Goal: Task Accomplishment & Management: Complete application form

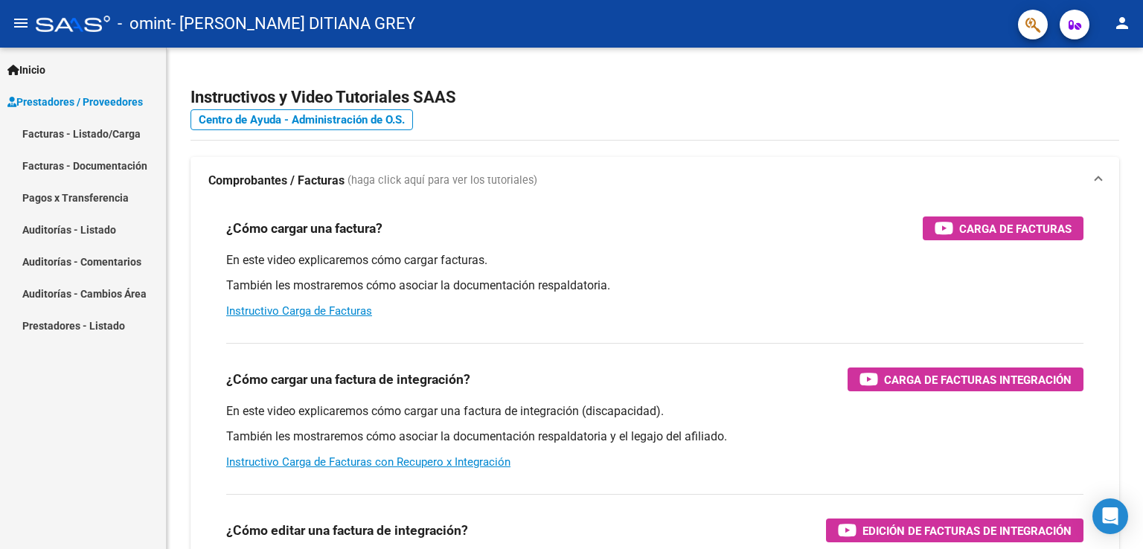
click at [107, 135] on link "Facturas - Listado/Carga" at bounding box center [83, 134] width 166 height 32
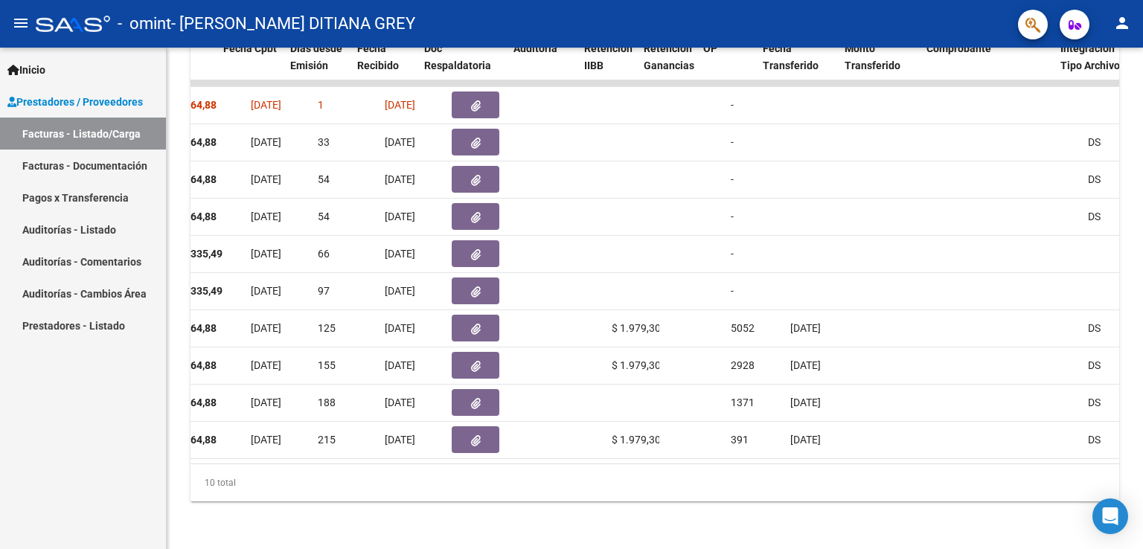
scroll to position [0, 741]
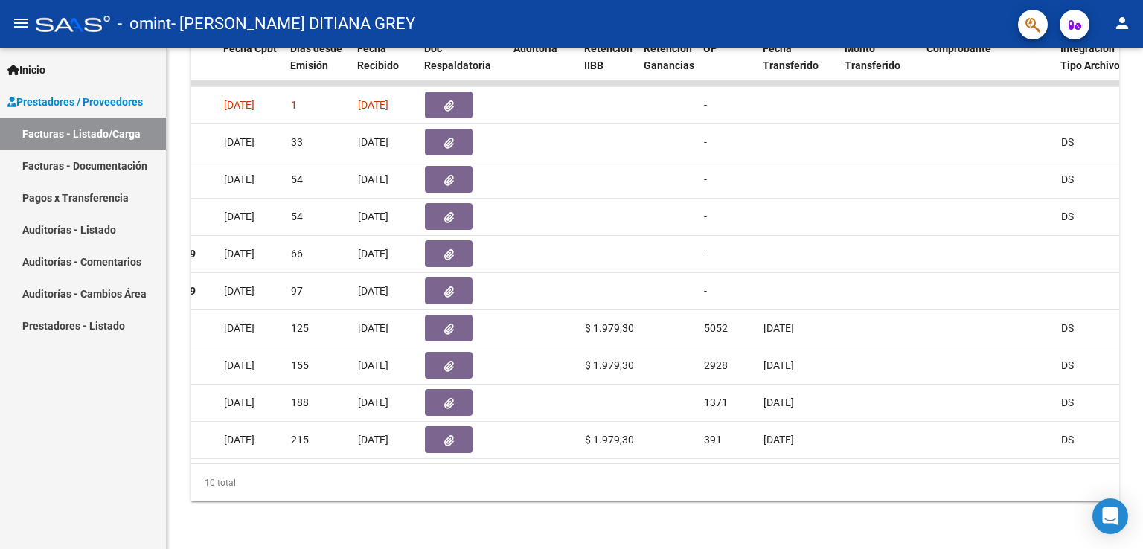
click at [438, 95] on button "button" at bounding box center [449, 105] width 48 height 27
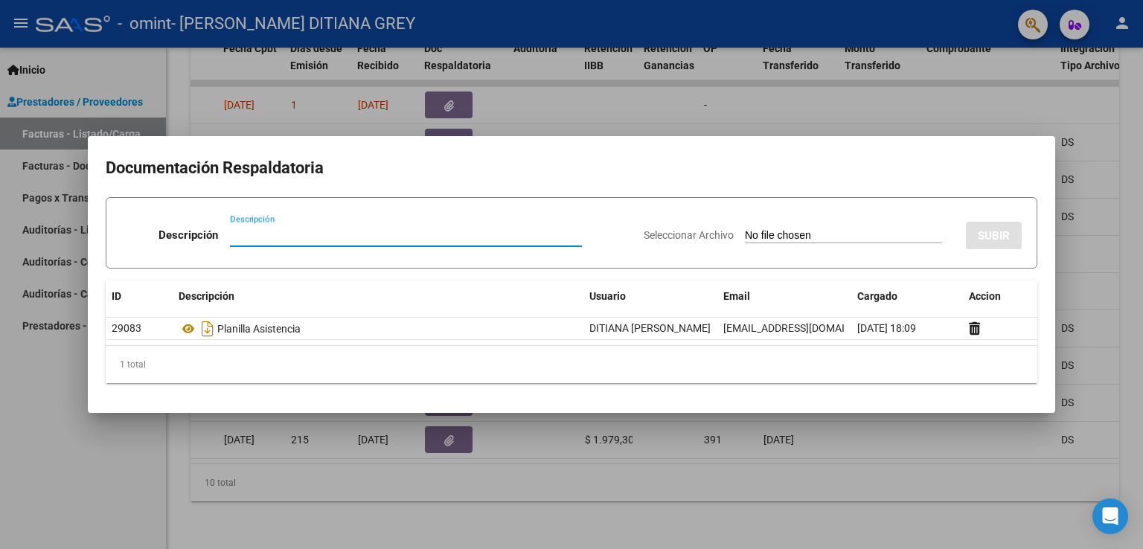
type input "c"
type input "A"
type input "CAMBIO DE CUIT PRESTADOR DITIANA [PERSON_NAME]"
click at [749, 233] on input "Seleccionar Archivo" at bounding box center [843, 236] width 197 height 14
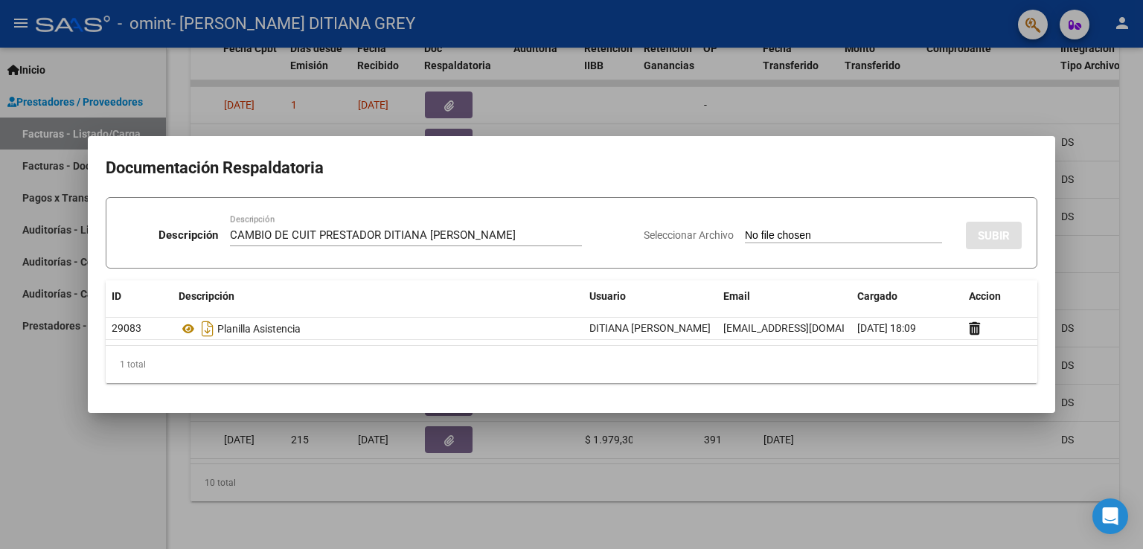
type input "C:\fakepath\CUIT ACTUALIZADO PRESTADOR [PERSON_NAME] DITIANA GREY.pdf"
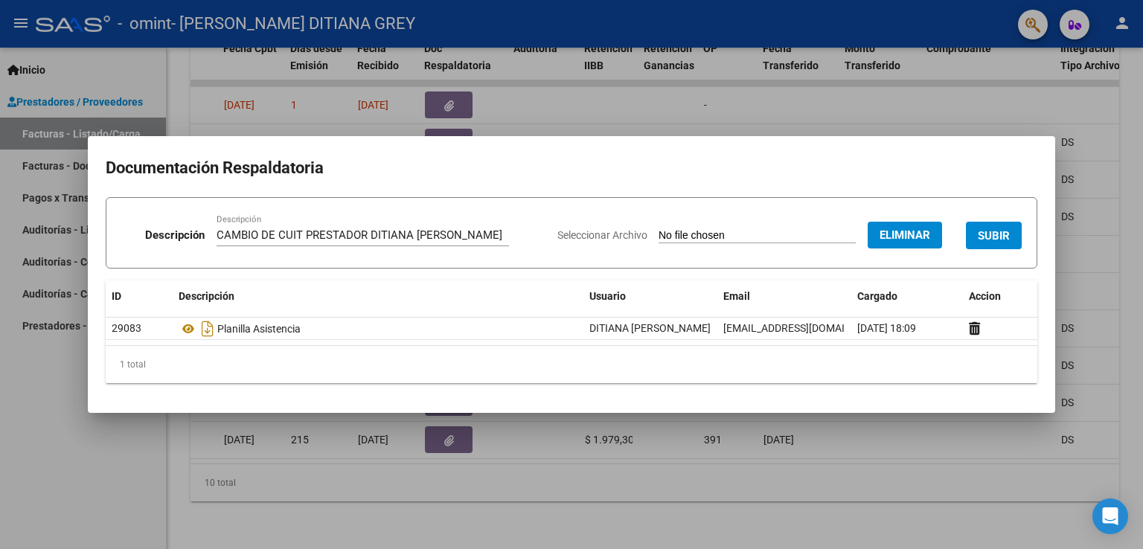
click at [995, 240] on span "SUBIR" at bounding box center [994, 235] width 32 height 13
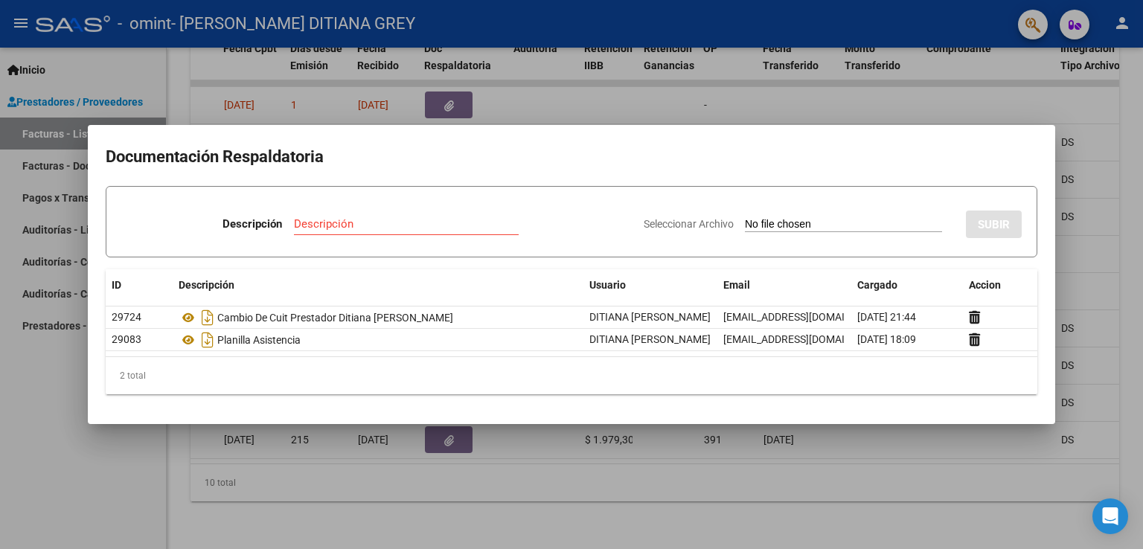
click at [534, 172] on mat-dialog-content "Documentación Respaldatoria Descripción Descripción Seleccionar Archivo SUBIR I…" at bounding box center [571, 274] width 967 height 263
click at [849, 113] on div at bounding box center [571, 274] width 1143 height 549
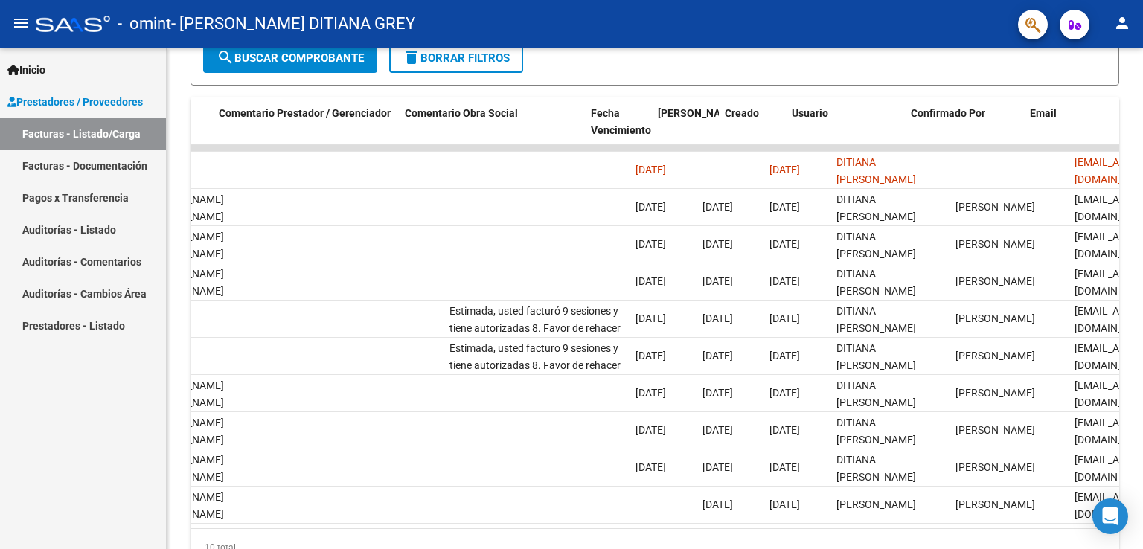
scroll to position [0, 2209]
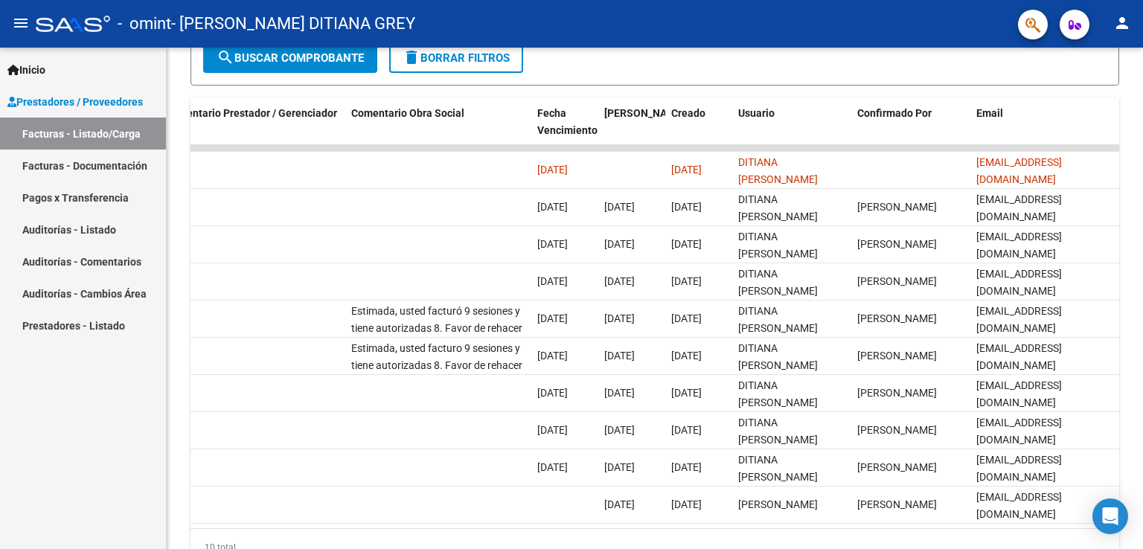
click at [45, 70] on span "Inicio" at bounding box center [26, 70] width 38 height 16
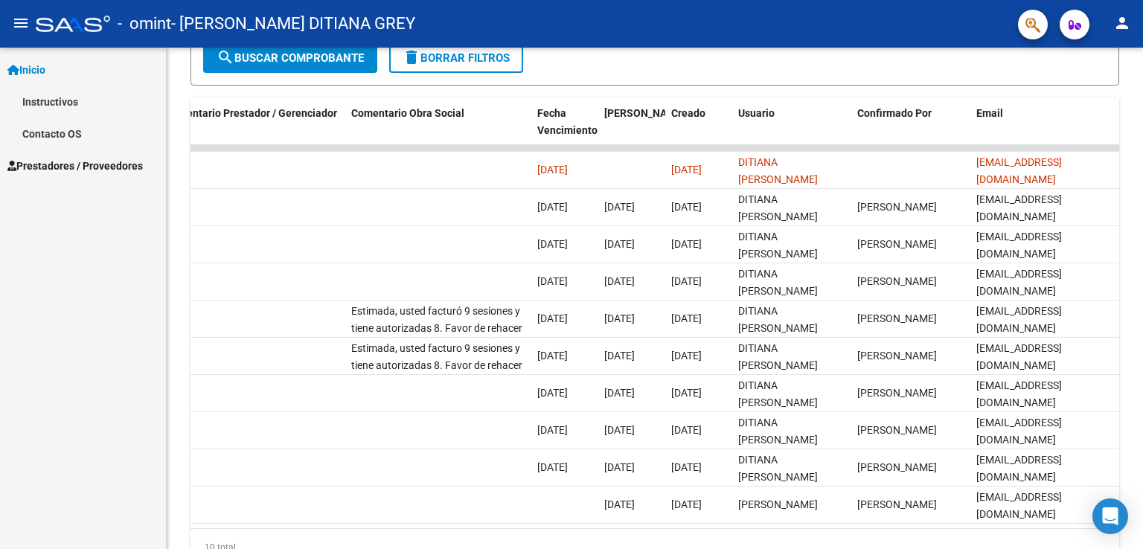
click at [57, 136] on link "Contacto OS" at bounding box center [83, 134] width 166 height 32
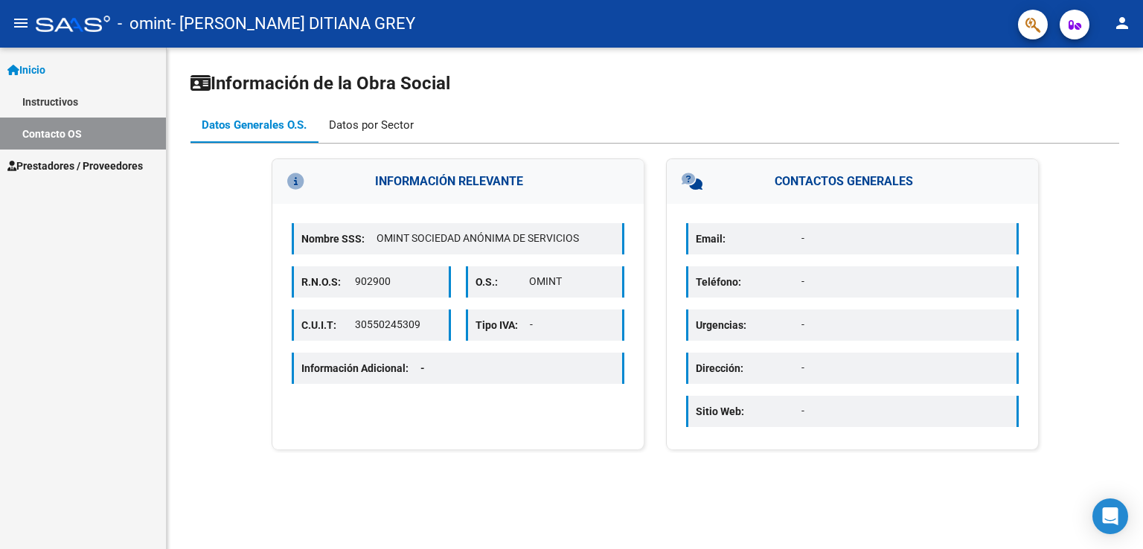
click at [389, 123] on div "Datos por Sector" at bounding box center [371, 125] width 85 height 16
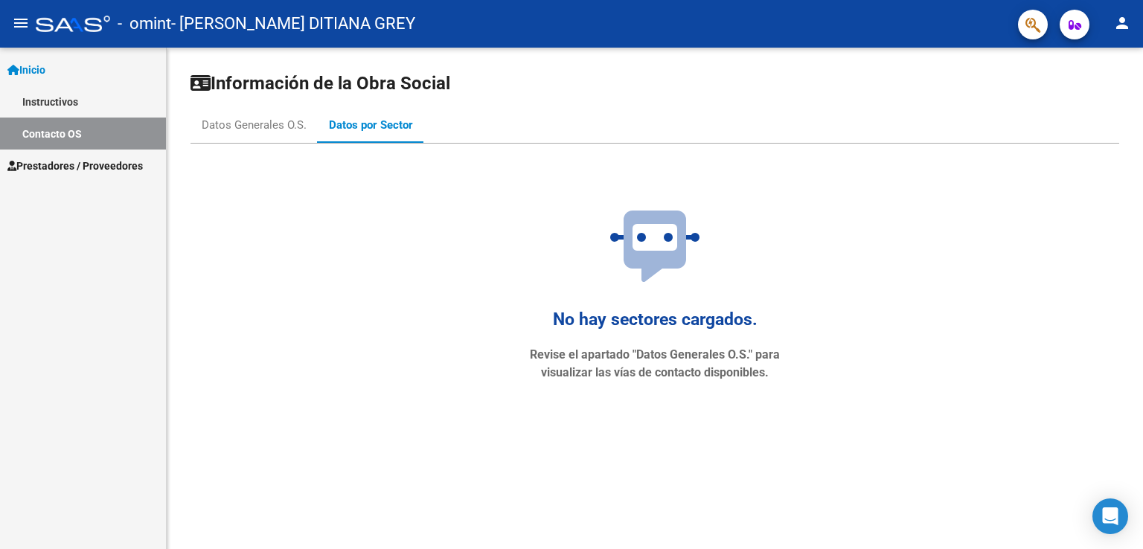
click at [1119, 27] on mat-icon "person" at bounding box center [1122, 23] width 18 height 18
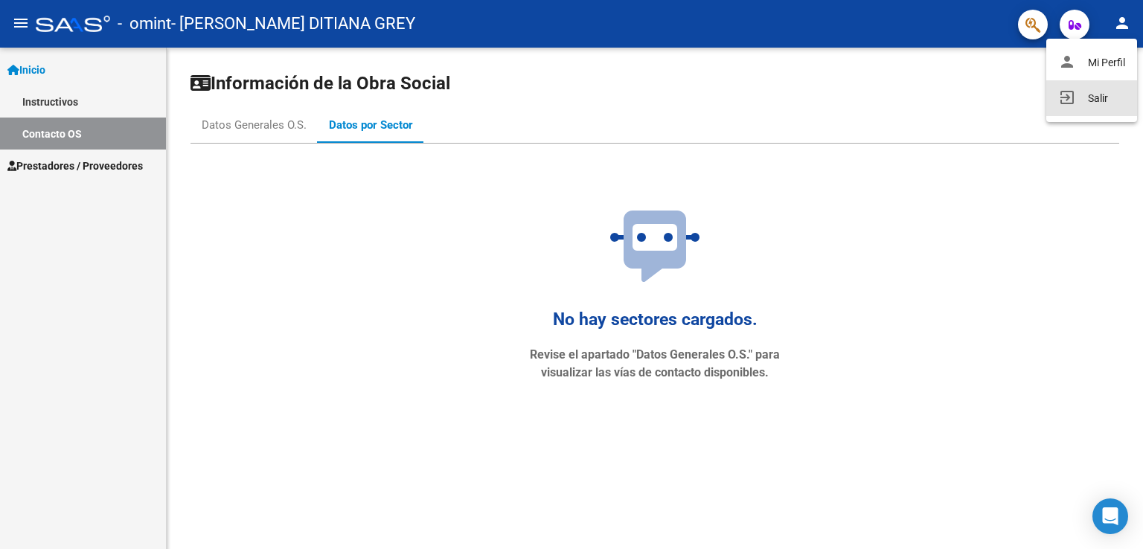
click at [1083, 96] on button "exit_to_app Salir" at bounding box center [1091, 98] width 91 height 36
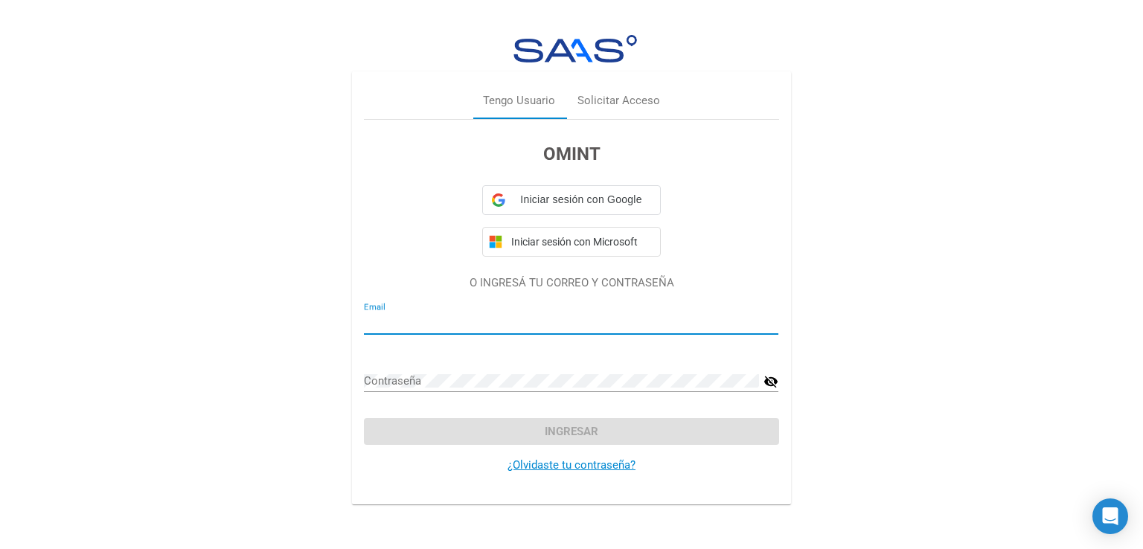
type input "[EMAIL_ADDRESS][DOMAIN_NAME]"
